Goal: Navigation & Orientation: Find specific page/section

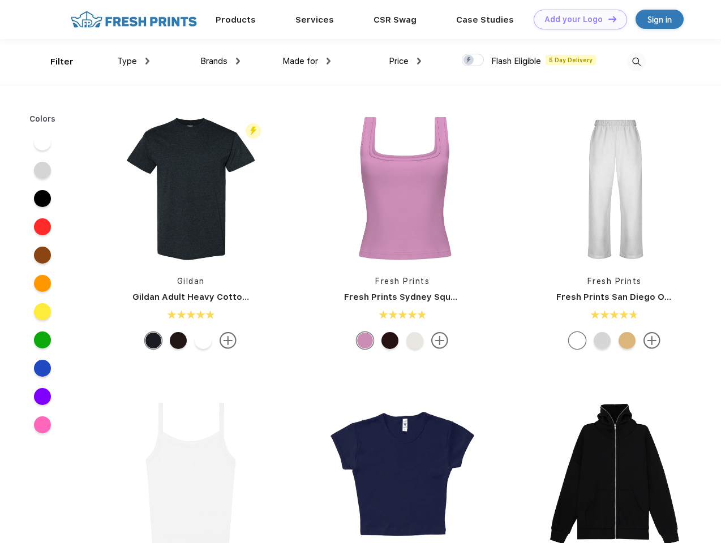
click at [576, 19] on link "Add your Logo Design Tool" at bounding box center [579, 20] width 93 height 20
click at [0, 0] on div "Design Tool" at bounding box center [0, 0] width 0 height 0
click at [607, 19] on link "Add your Logo Design Tool" at bounding box center [579, 20] width 93 height 20
click at [54, 62] on div "Filter" at bounding box center [61, 61] width 23 height 13
click at [133, 61] on span "Type" at bounding box center [127, 61] width 20 height 10
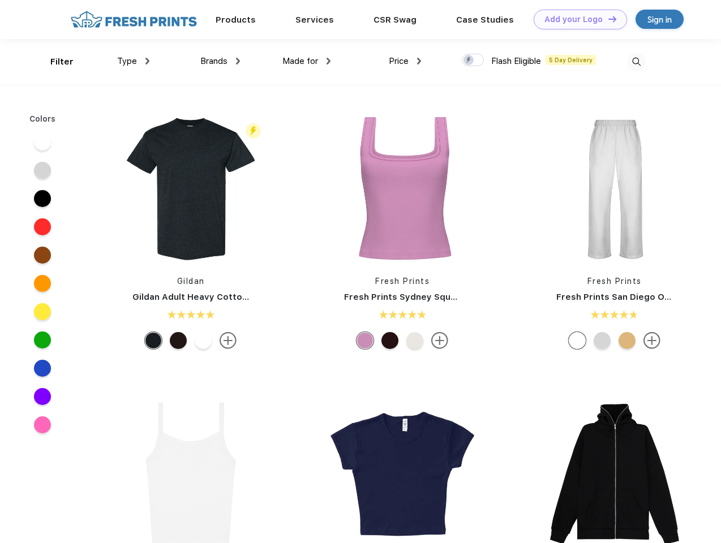
click at [220, 61] on span "Brands" at bounding box center [213, 61] width 27 height 10
click at [307, 61] on span "Made for" at bounding box center [300, 61] width 36 height 10
click at [405, 61] on span "Price" at bounding box center [399, 61] width 20 height 10
click at [473, 61] on div at bounding box center [473, 60] width 22 height 12
click at [469, 61] on input "checkbox" at bounding box center [465, 56] width 7 height 7
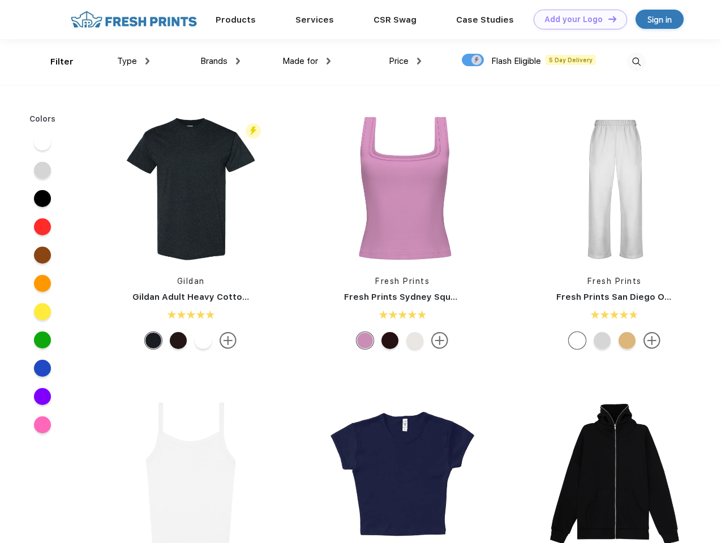
click at [636, 62] on img at bounding box center [636, 62] width 19 height 19
